Goal: Task Accomplishment & Management: Manage account settings

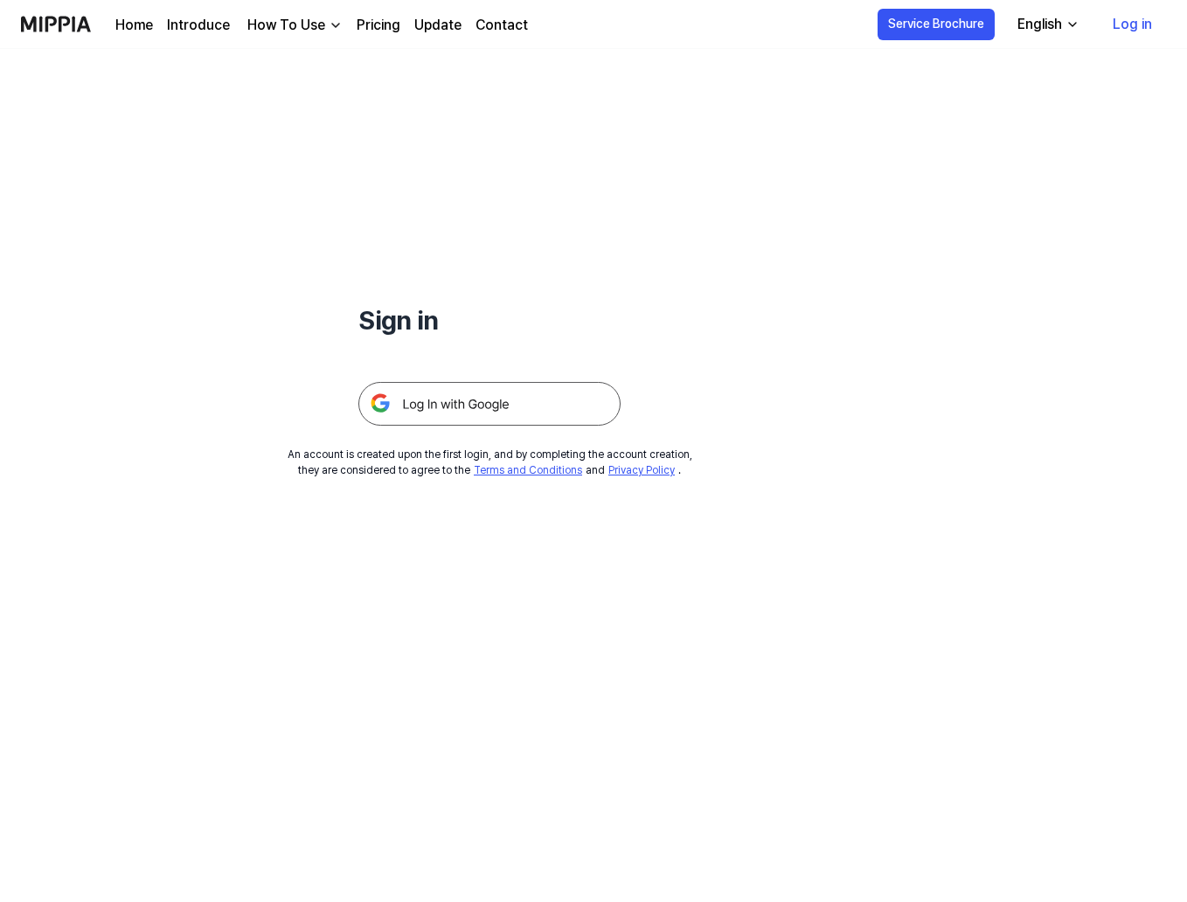
click at [478, 412] on img at bounding box center [489, 404] width 262 height 44
